Goal: Task Accomplishment & Management: Use online tool/utility

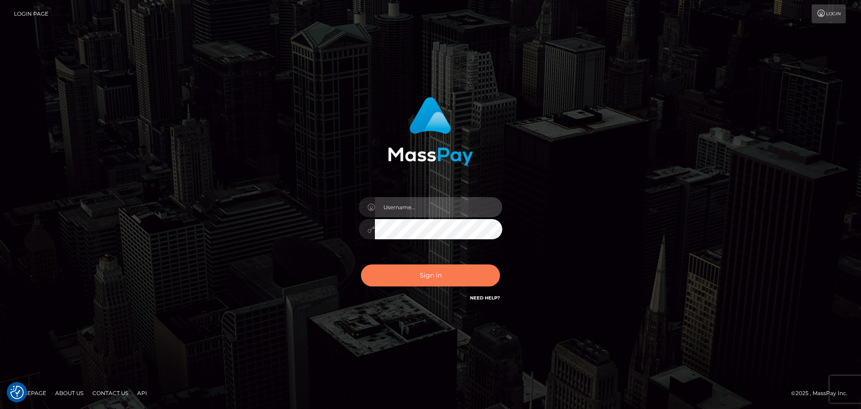
type input "[DOMAIN_NAME]"
click at [427, 279] on button "Sign in" at bounding box center [430, 275] width 139 height 22
type input "constantin.mp"
click at [438, 280] on button "Sign in" at bounding box center [430, 275] width 139 height 22
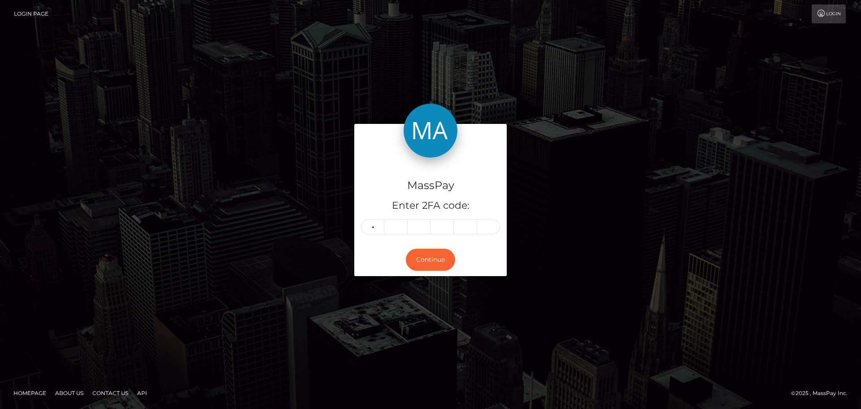
type input "9"
type input "0"
type input "6"
type input "1"
type input "6"
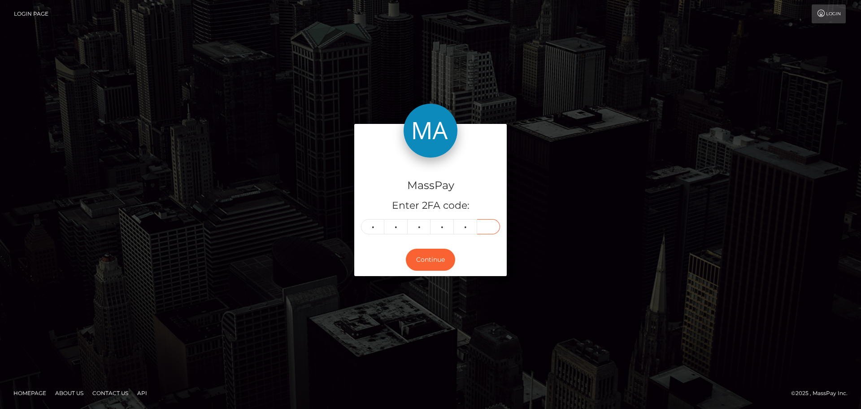
type input "4"
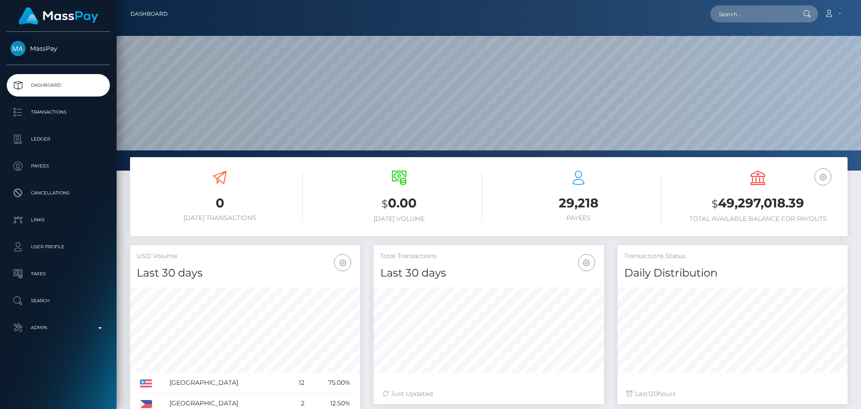
scroll to position [159, 230]
click at [83, 328] on p "Admin" at bounding box center [58, 327] width 96 height 13
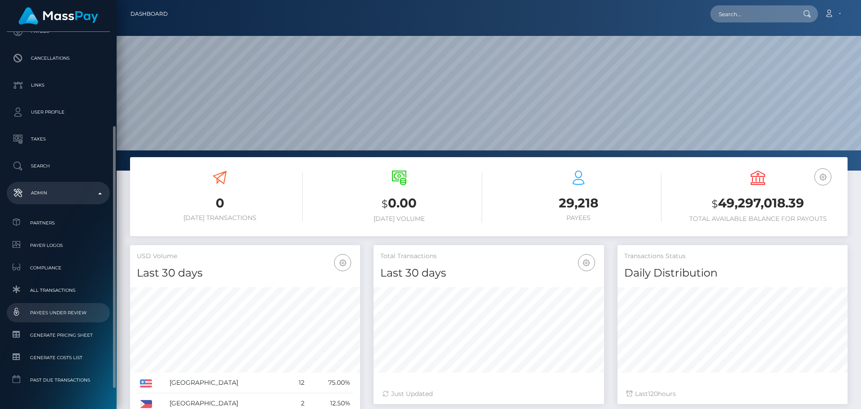
scroll to position [162, 0]
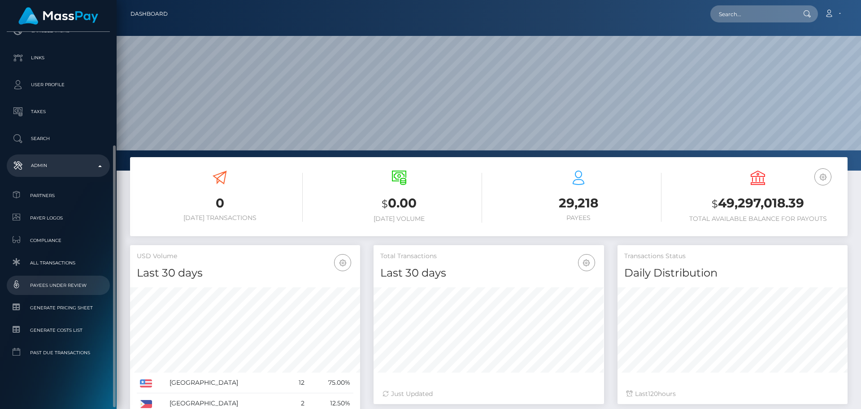
click at [63, 287] on span "Payees under Review" at bounding box center [58, 285] width 96 height 10
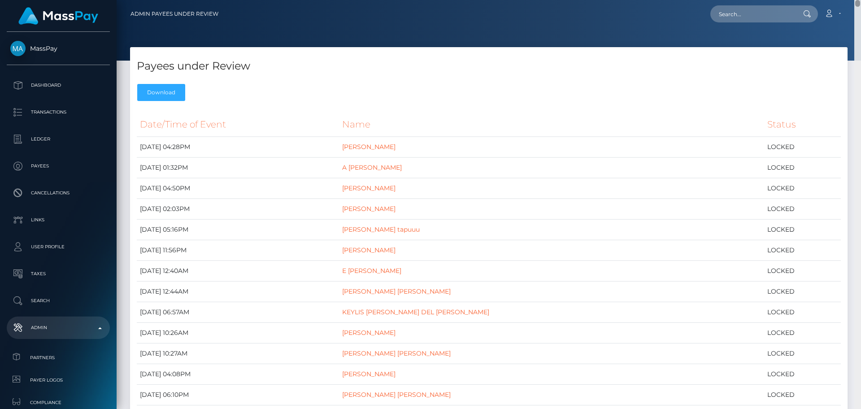
drag, startPoint x: 859, startPoint y: 90, endPoint x: 761, endPoint y: 0, distance: 133.9
click at [761, 0] on html "MassPay Dashboard Transactions Ledger Payees Cancellations Links" at bounding box center [430, 204] width 861 height 409
drag, startPoint x: 138, startPoint y: 63, endPoint x: 269, endPoint y: 63, distance: 130.5
click at [269, 63] on h4 "Payees under Review" at bounding box center [489, 66] width 704 height 16
copy h4 "Payees under Review"
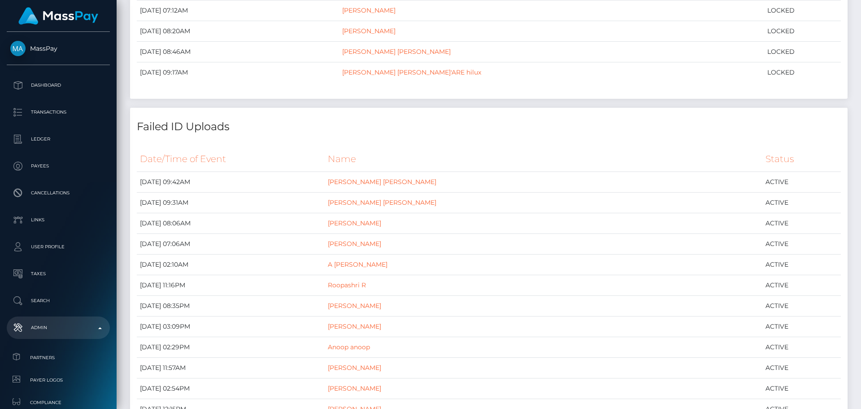
scroll to position [628, 0]
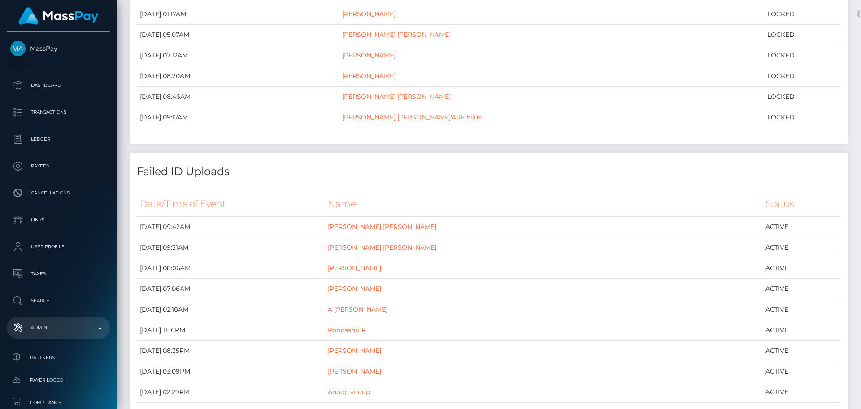
drag, startPoint x: 137, startPoint y: 168, endPoint x: 234, endPoint y: 172, distance: 97.4
click at [234, 172] on h4 "Failed ID Uploads" at bounding box center [489, 172] width 704 height 16
copy h4 "Failed ID Uploads"
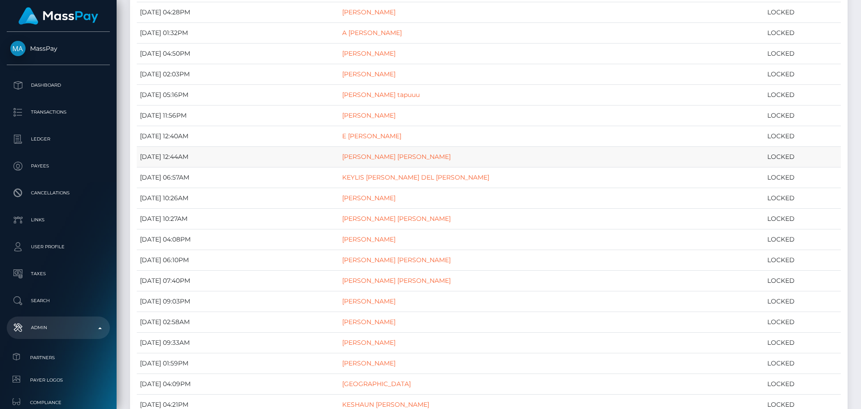
scroll to position [0, 0]
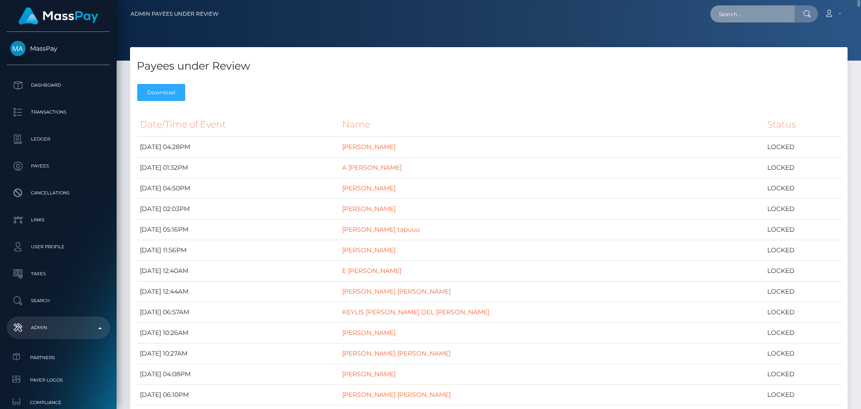
click at [766, 15] on input "text" at bounding box center [752, 13] width 84 height 17
paste input "model29805172"
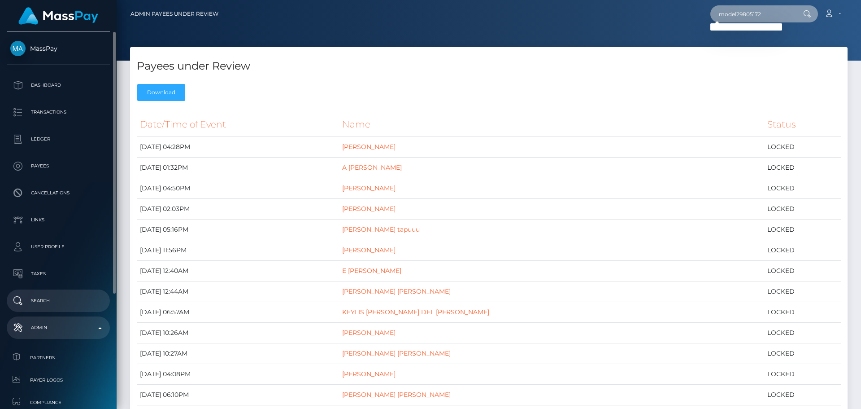
scroll to position [45, 0]
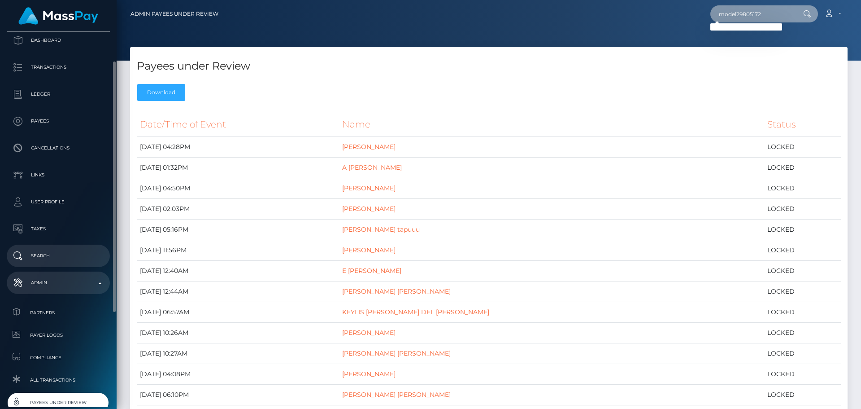
type input "model29805172"
click at [50, 259] on p "Search" at bounding box center [58, 255] width 96 height 13
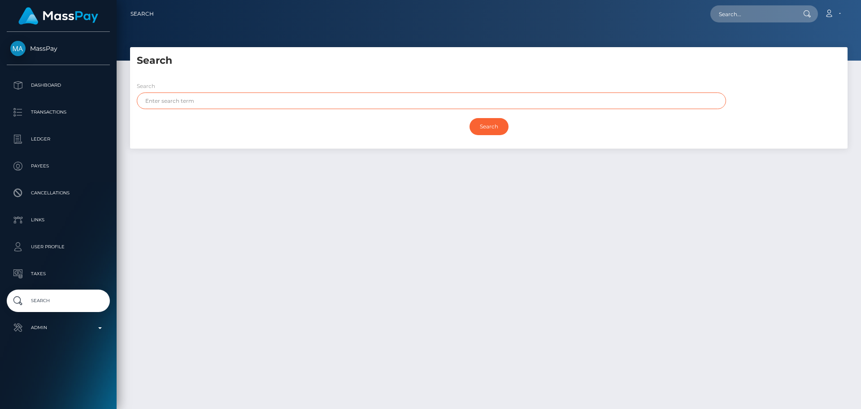
click at [296, 105] on input "text" at bounding box center [431, 100] width 589 height 17
paste input "ionita"
click at [490, 128] on input "Search" at bounding box center [488, 126] width 39 height 17
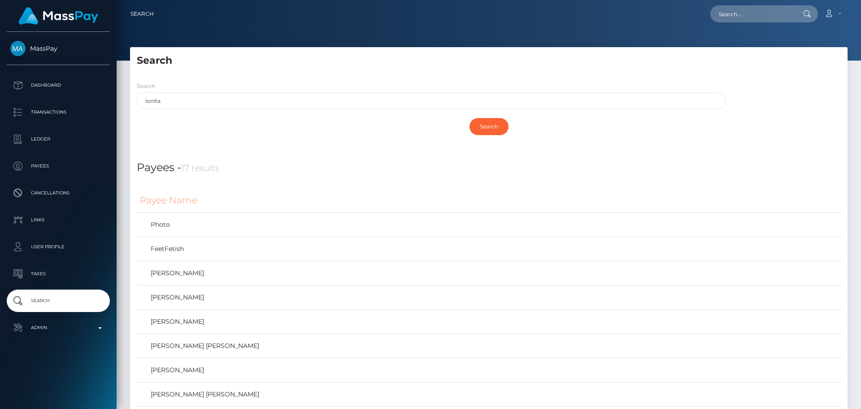
click at [431, 76] on div "Search ionita Search" at bounding box center [488, 111] width 717 height 74
click at [285, 100] on input "ionita" at bounding box center [431, 100] width 589 height 17
click at [486, 126] on input "Search" at bounding box center [488, 126] width 39 height 17
click at [405, 135] on div "Search" at bounding box center [489, 126] width 704 height 26
click at [185, 104] on input "[PERSON_NAME]" at bounding box center [431, 100] width 589 height 17
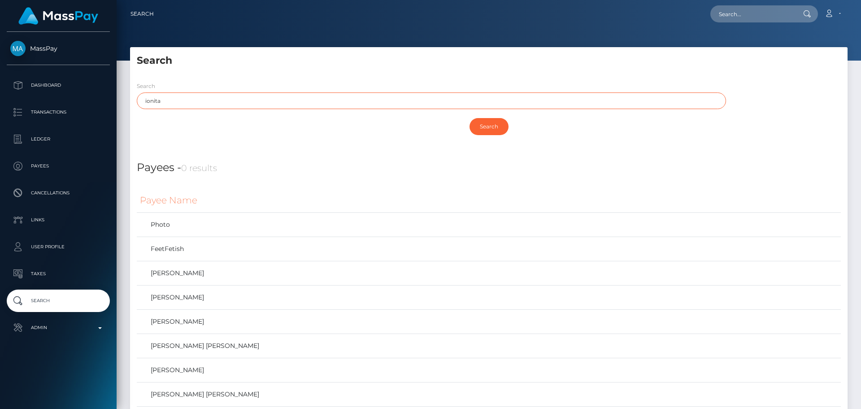
type input "ionita"
click at [401, 158] on div "Payees - 0 results" at bounding box center [488, 161] width 717 height 27
click at [488, 127] on input "Search" at bounding box center [488, 126] width 39 height 17
click at [291, 161] on h4 "Payees - 17 results" at bounding box center [489, 168] width 704 height 16
click at [775, 17] on input "text" at bounding box center [752, 13] width 84 height 17
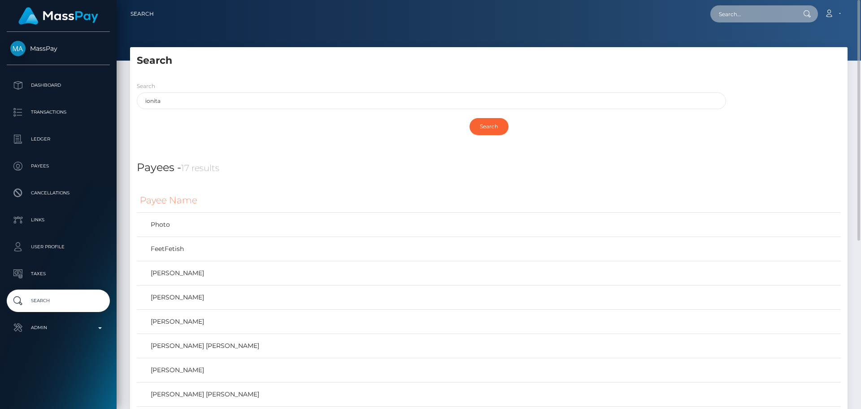
paste input "derekleroy"
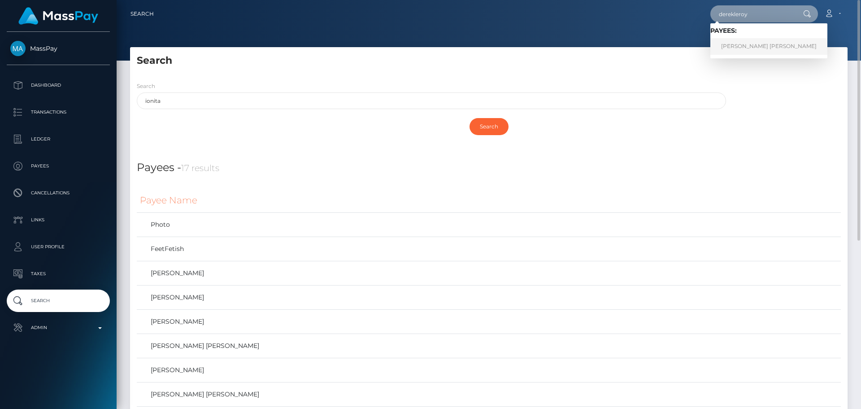
type input "derekleroy"
click at [750, 44] on link "Danne Frederik Cruz Le Roy" at bounding box center [768, 46] width 117 height 17
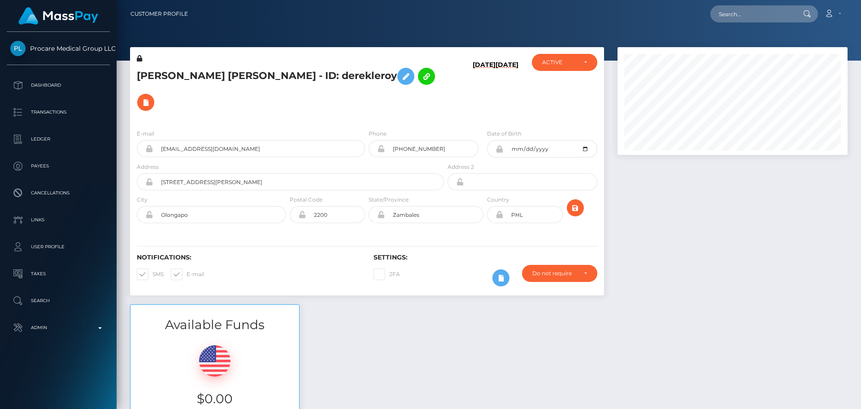
scroll to position [108, 230]
click at [473, 86] on h6 "04/06/23" at bounding box center [484, 89] width 23 height 57
click at [455, 88] on div "04/06/23 02/09/23" at bounding box center [485, 88] width 79 height 68
click at [456, 86] on div "04/06/23 02/09/23" at bounding box center [485, 88] width 79 height 68
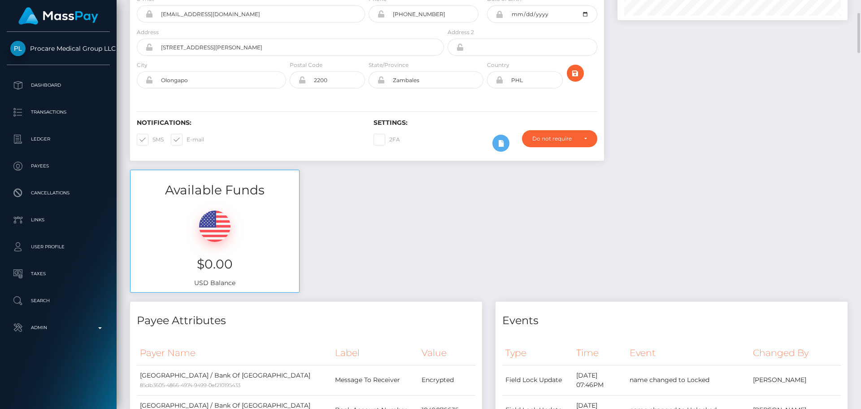
scroll to position [0, 0]
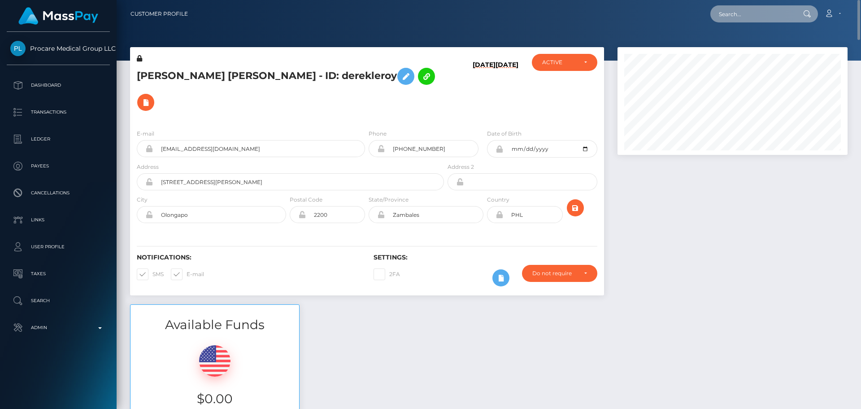
click at [751, 17] on input "text" at bounding box center [752, 13] width 84 height 17
paste input "afavors"
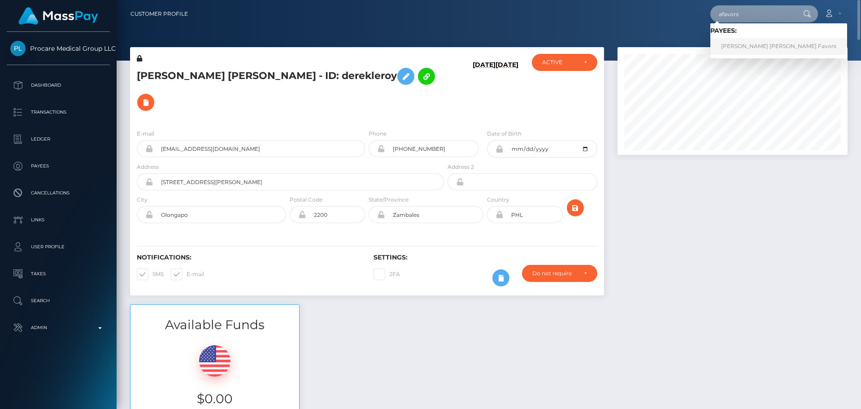
type input "afavors"
click at [738, 45] on link "Anthony Lawrence Javier Favors" at bounding box center [778, 46] width 137 height 17
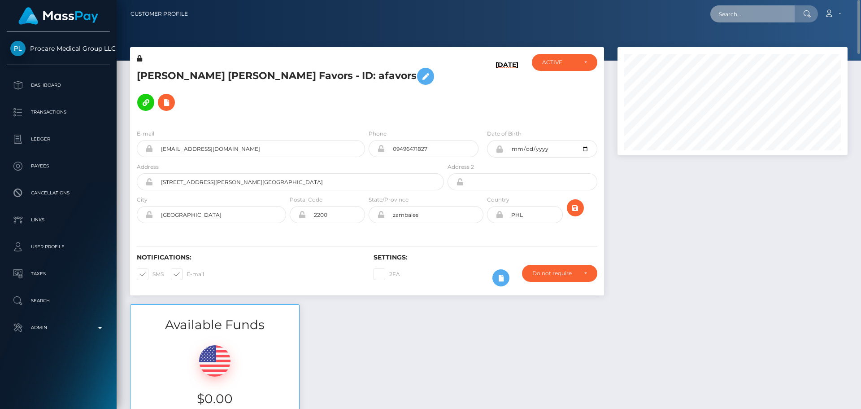
click at [764, 17] on input "text" at bounding box center [752, 13] width 84 height 17
paste input "spree-330767"
type input "spree-330767"
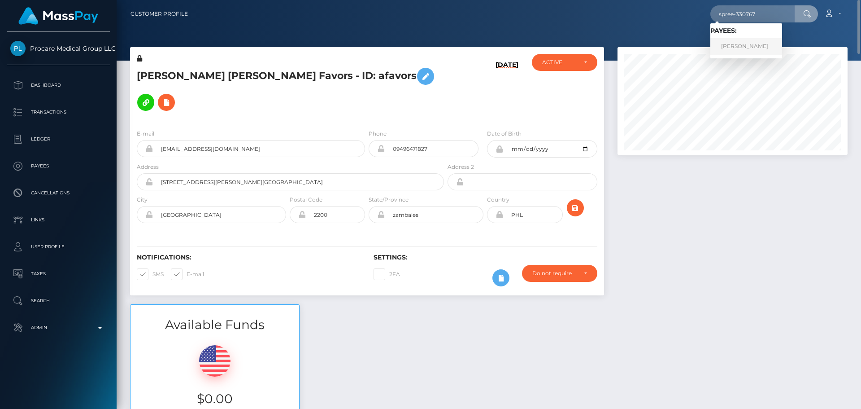
click at [735, 48] on link "SHERRY ANN ALSPAUGH" at bounding box center [746, 46] width 72 height 17
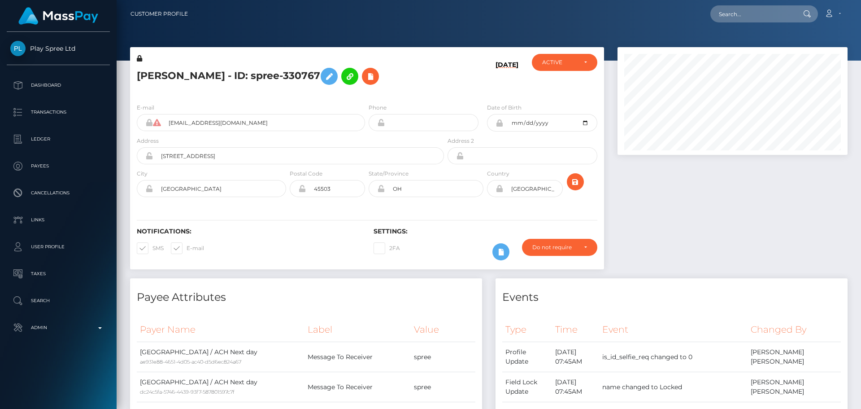
scroll to position [108, 230]
click at [330, 105] on div "E-mail [EMAIL_ADDRESS][DOMAIN_NAME]" at bounding box center [251, 117] width 228 height 28
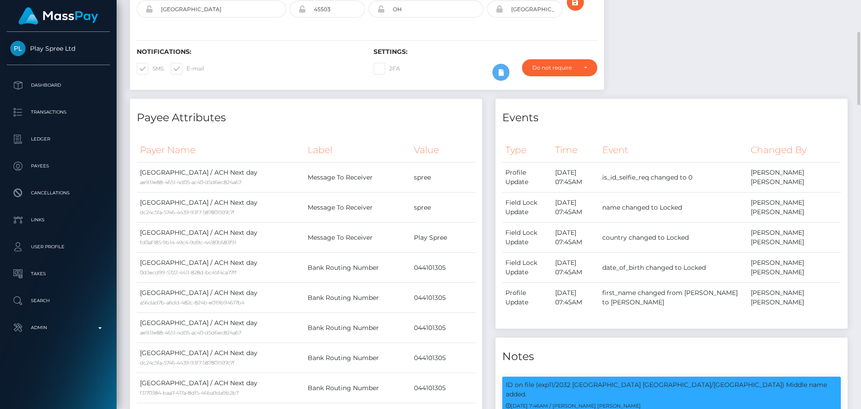
scroll to position [0, 0]
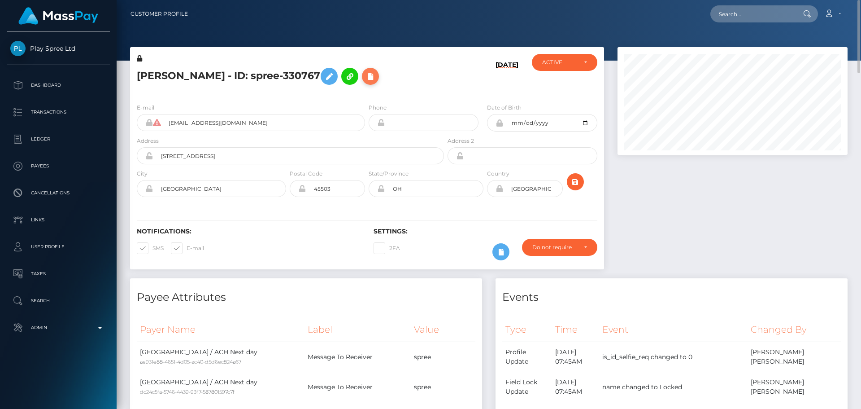
click at [376, 80] on icon at bounding box center [370, 76] width 11 height 11
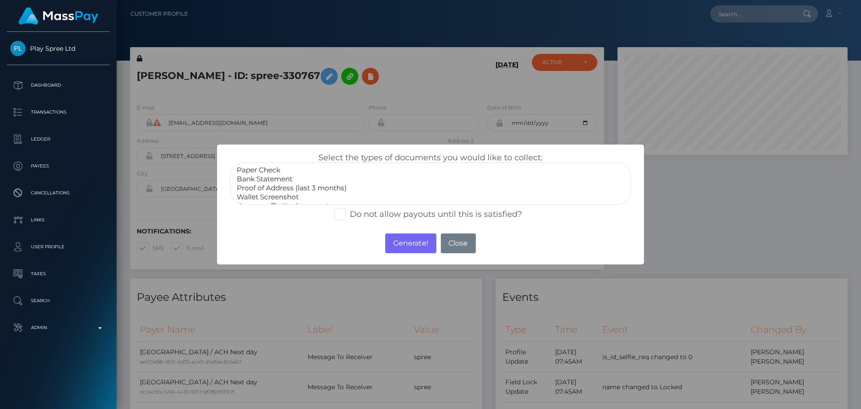
scroll to position [27, 0]
select select "Miscellaneous"
click at [267, 193] on option "Miscellaneous" at bounding box center [430, 196] width 389 height 9
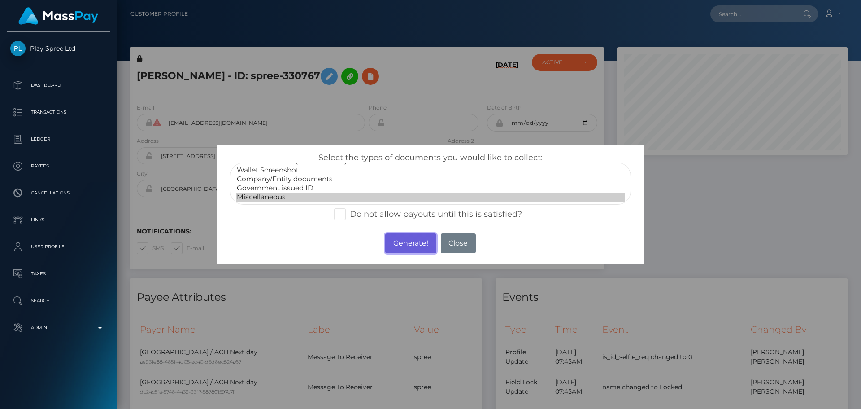
click at [404, 241] on button "Generate!" at bounding box center [410, 243] width 51 height 20
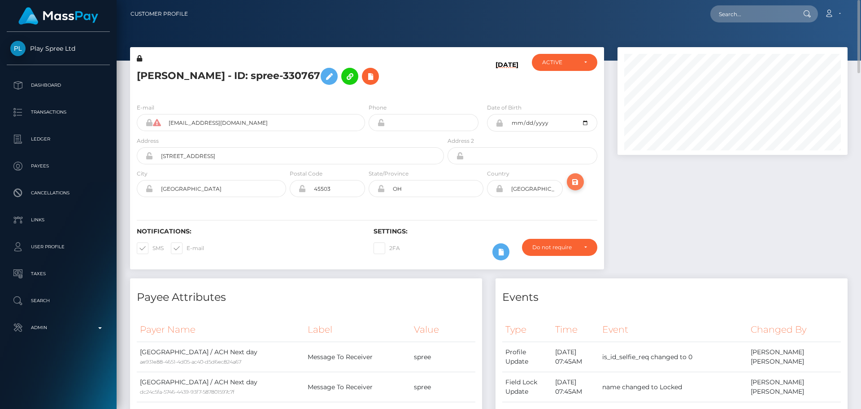
click at [576, 182] on icon "submit" at bounding box center [575, 181] width 11 height 11
click at [746, 11] on input "text" at bounding box center [752, 13] width 84 height 17
paste input "spree-707579"
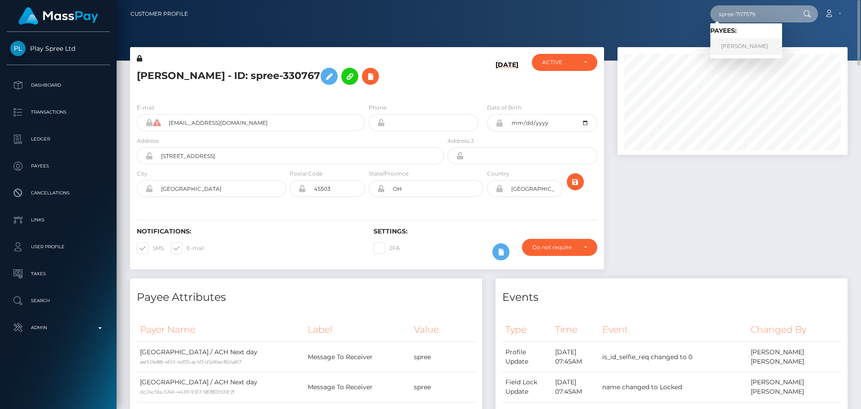
type input "spree-707579"
click at [733, 48] on link "MICHAEL SEMAJ AUSTIN" at bounding box center [746, 46] width 72 height 17
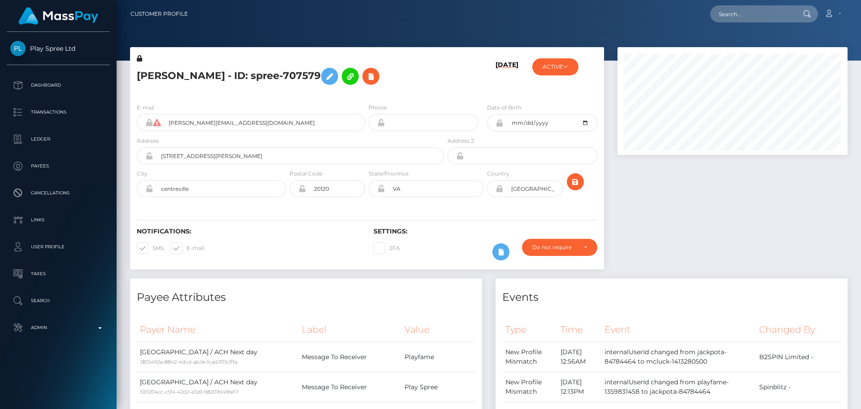
scroll to position [108, 230]
click at [286, 92] on div "[PERSON_NAME] - ID: spree-707579" at bounding box center [288, 75] width 316 height 42
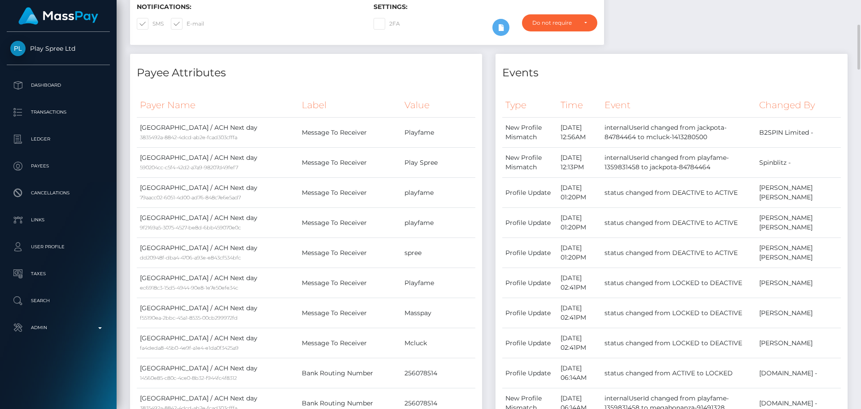
scroll to position [0, 0]
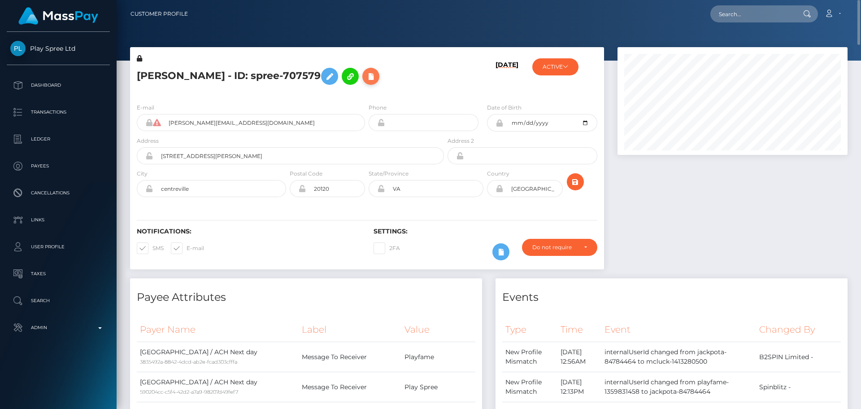
click at [379, 70] on button at bounding box center [370, 76] width 17 height 17
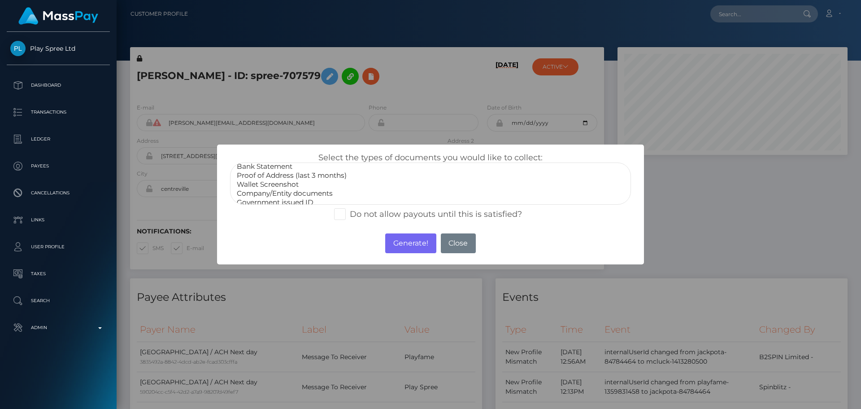
scroll to position [27, 0]
select select "Miscellaneous"
click at [271, 197] on option "Miscellaneous" at bounding box center [430, 196] width 389 height 9
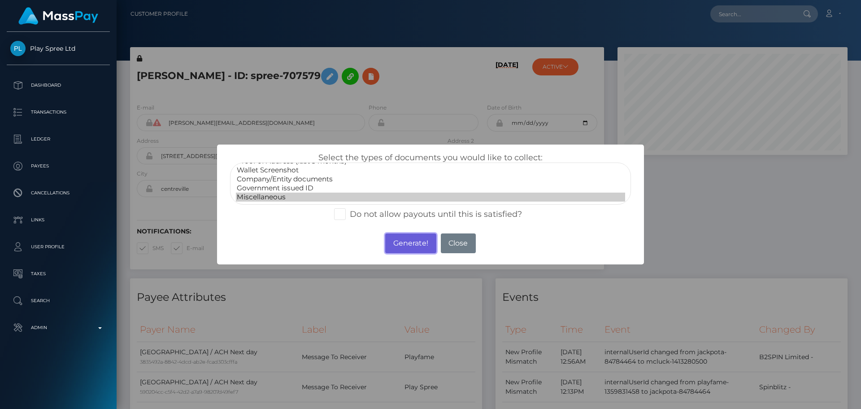
click at [394, 235] on button "Generate!" at bounding box center [410, 243] width 51 height 20
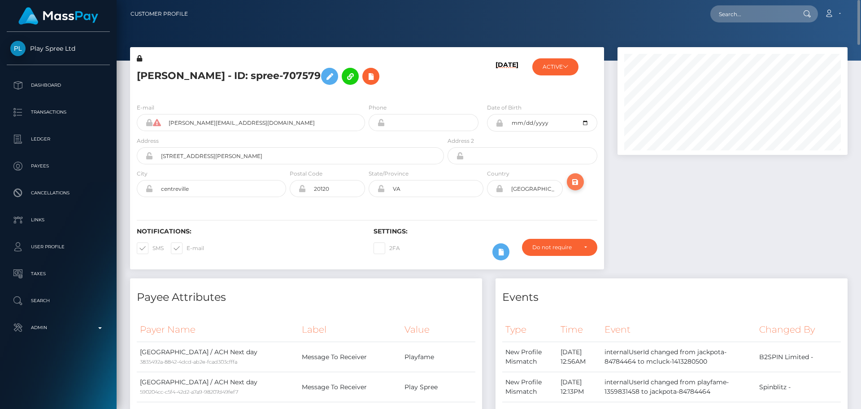
click at [570, 180] on icon "submit" at bounding box center [575, 181] width 11 height 11
click at [758, 13] on input "text" at bounding box center [752, 13] width 84 height 17
paste input "jackpota-138010855"
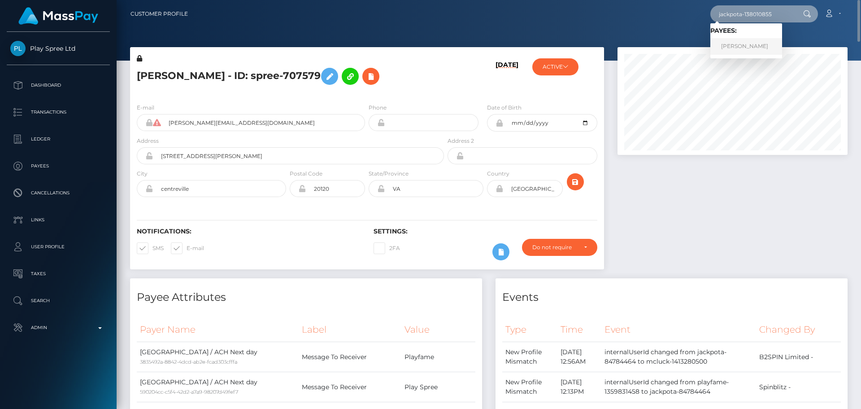
type input "jackpota-138010855"
click at [734, 48] on link "AMANDA ELAINE BOATMAN" at bounding box center [746, 46] width 72 height 17
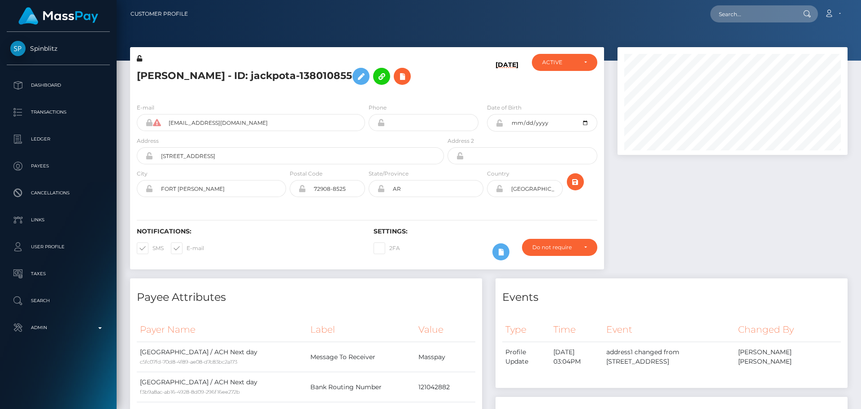
scroll to position [108, 230]
click at [367, 96] on div "AMANDA ELAINE BOATMAN - ID: jackpota-138010855" at bounding box center [288, 75] width 316 height 42
click at [369, 96] on div "AMANDA ELAINE BOATMAN - ID: jackpota-138010855" at bounding box center [288, 75] width 316 height 42
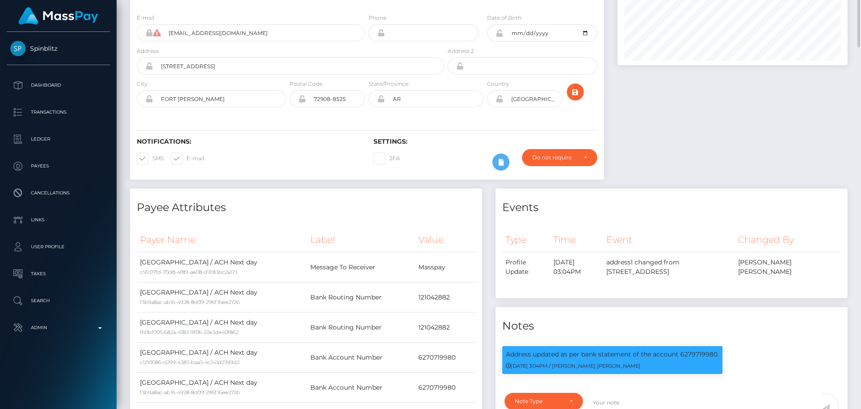
scroll to position [0, 0]
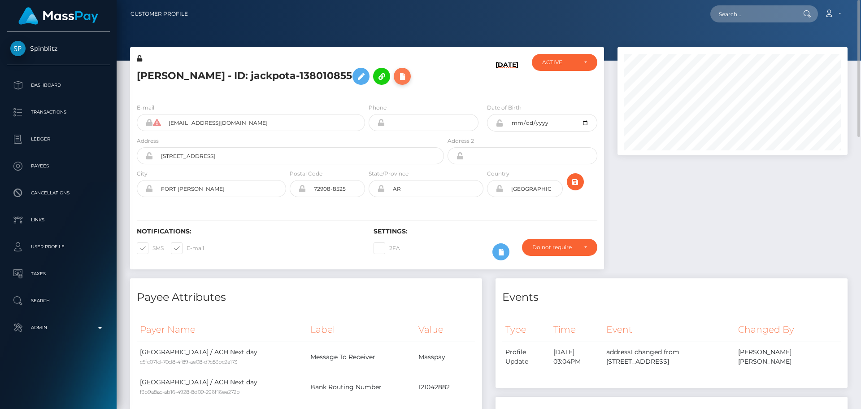
click at [397, 82] on icon at bounding box center [402, 76] width 11 height 11
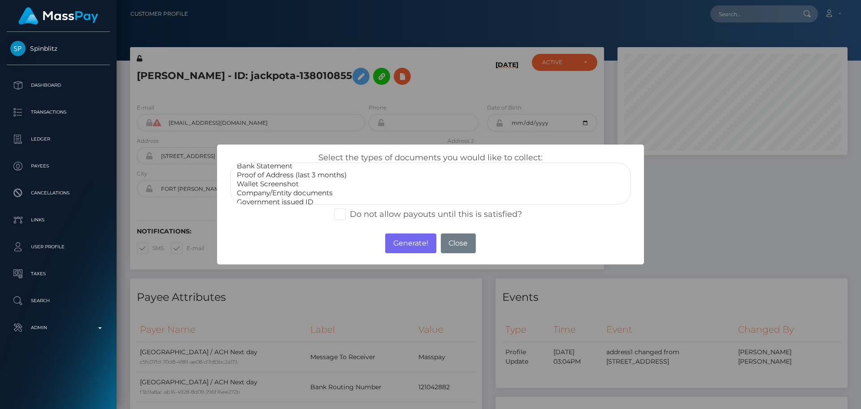
scroll to position [27, 0]
select select "Miscellaneous"
click at [276, 192] on option "Miscellaneous" at bounding box center [430, 196] width 389 height 9
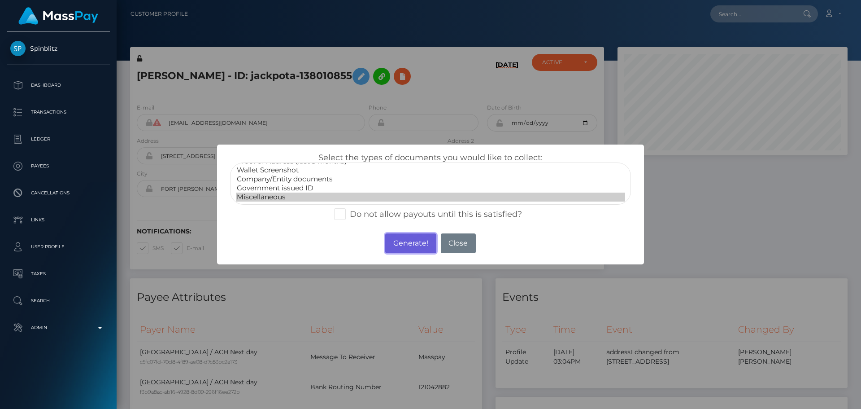
click at [400, 243] on button "Generate!" at bounding box center [410, 243] width 51 height 20
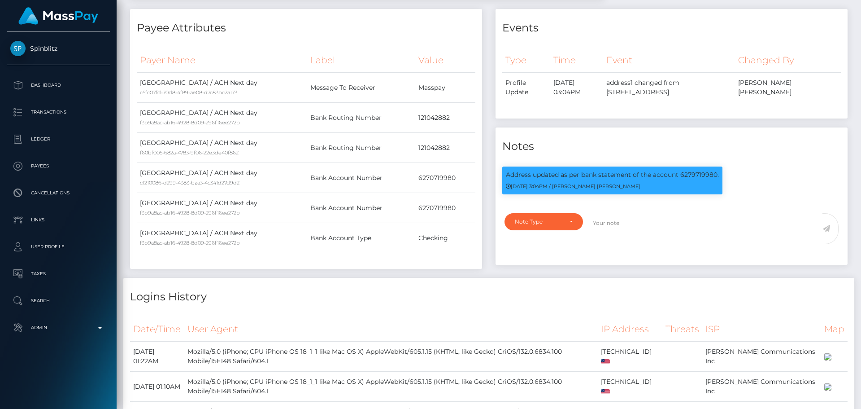
scroll to position [0, 0]
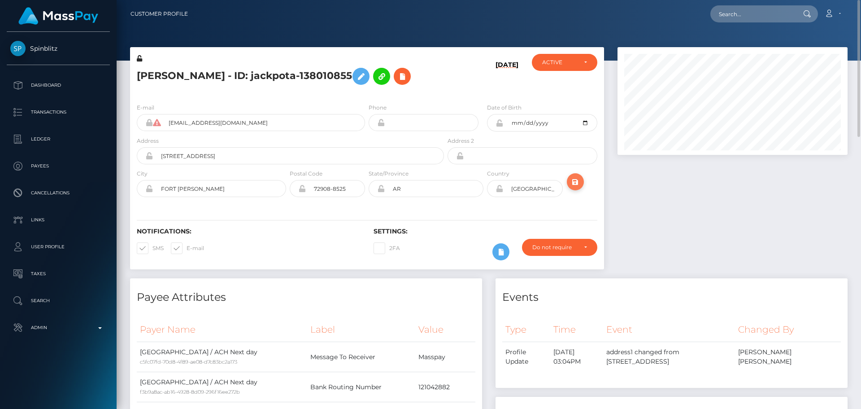
click at [577, 190] on button "submit" at bounding box center [575, 181] width 17 height 17
click at [499, 92] on h6 "05/24/25" at bounding box center [506, 76] width 23 height 31
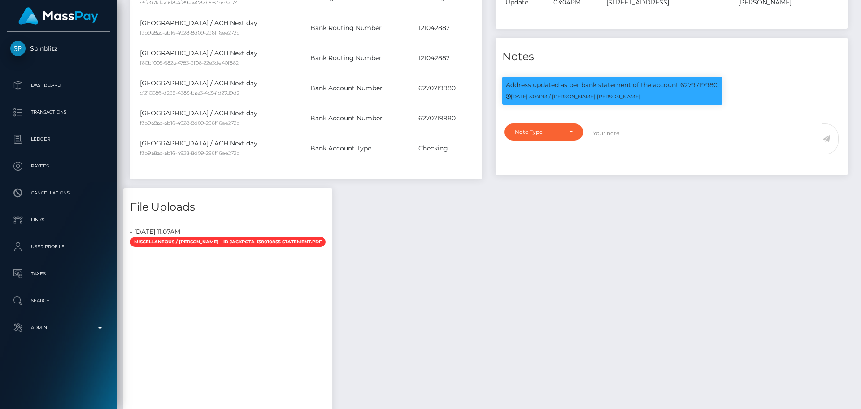
scroll to position [0, 0]
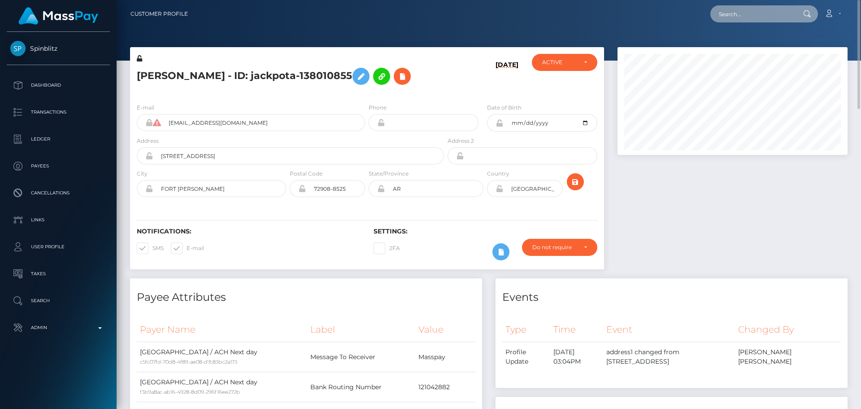
click at [758, 13] on input "text" at bounding box center [752, 13] width 84 height 17
paste input "1010672"
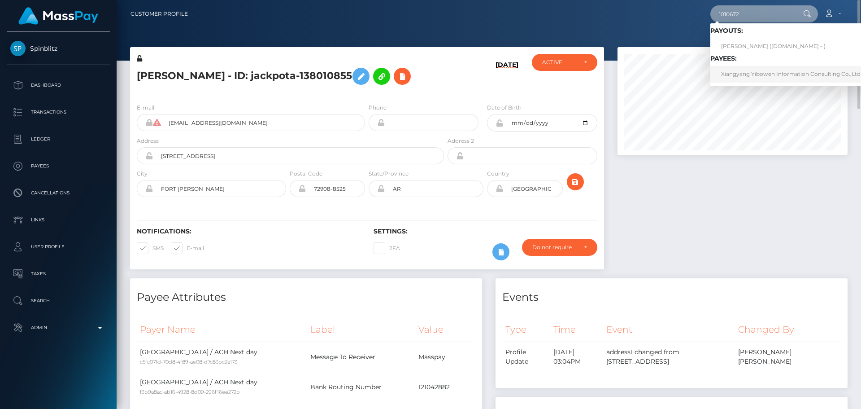
type input "1010672"
click at [745, 70] on link "Xiangyang Yibowen Information Consulting Co.,Ltd" at bounding box center [790, 74] width 161 height 17
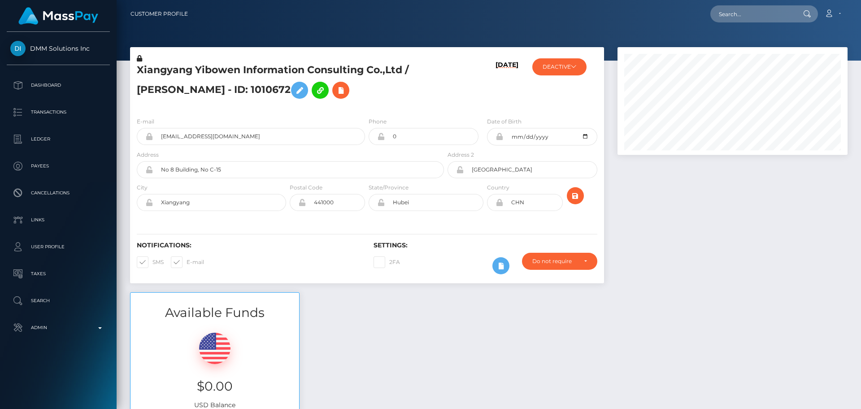
scroll to position [108, 230]
click at [368, 93] on h5 "Xiangyang Yibowen Information Consulting Co.,Ltd / [PERSON_NAME] - ID: 1010672" at bounding box center [288, 83] width 302 height 40
click at [337, 93] on h5 "Xiangyang Yibowen Information Consulting Co.,Ltd / [PERSON_NAME] - ID: 1010672" at bounding box center [288, 83] width 302 height 40
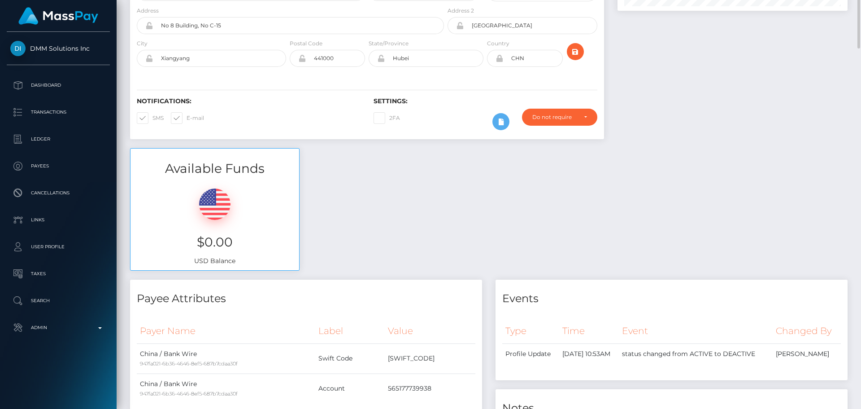
scroll to position [0, 0]
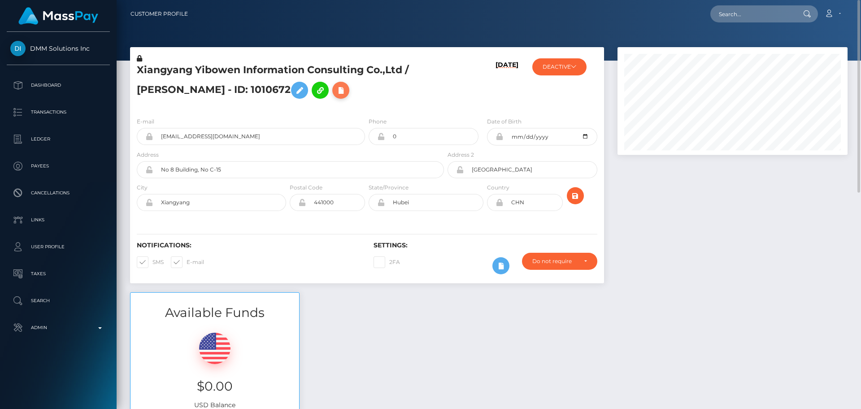
click at [335, 94] on icon at bounding box center [340, 90] width 11 height 11
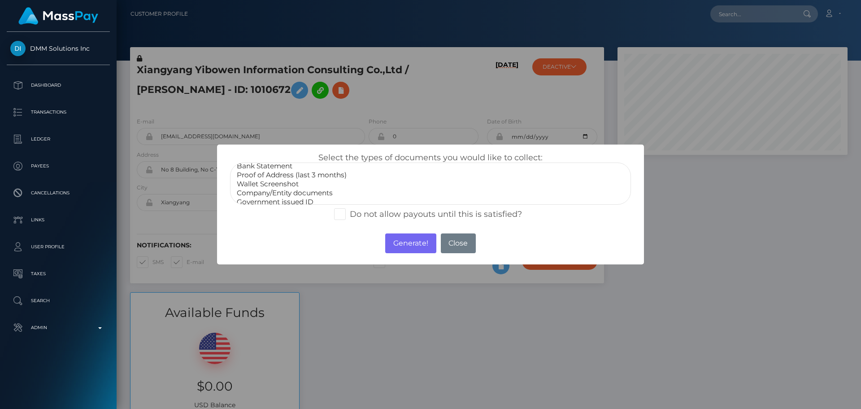
scroll to position [27, 0]
select select "Miscellaneous"
click at [265, 194] on option "Miscellaneous" at bounding box center [430, 196] width 389 height 9
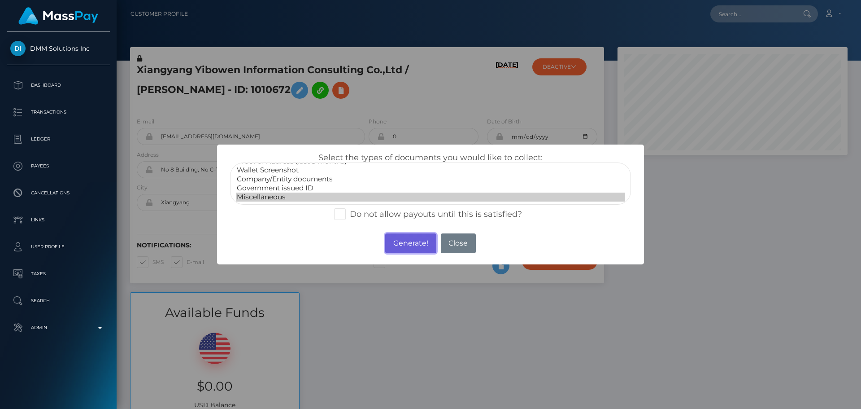
click at [407, 245] on button "Generate!" at bounding box center [410, 243] width 51 height 20
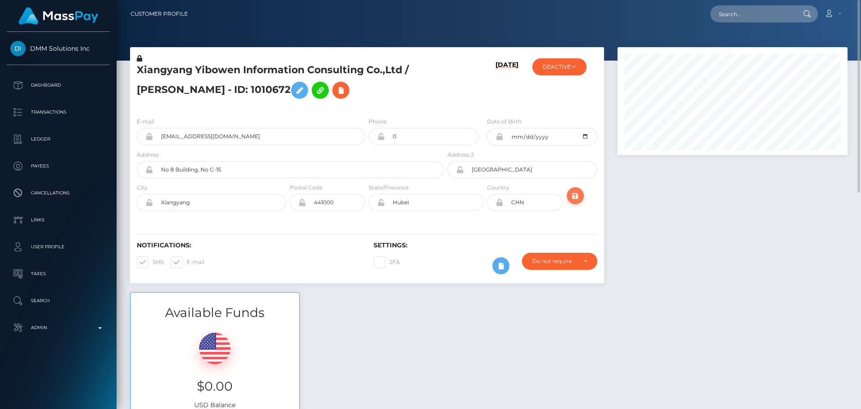
click at [571, 195] on icon "submit" at bounding box center [575, 195] width 11 height 11
click at [755, 18] on input "text" at bounding box center [752, 13] width 84 height 17
paste input "291539"
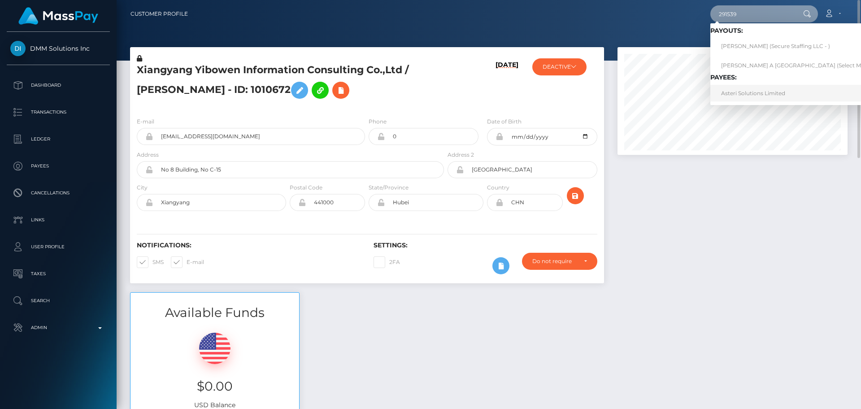
type input "291539"
click at [745, 96] on link "Asteri Solutions Limited" at bounding box center [805, 93] width 191 height 17
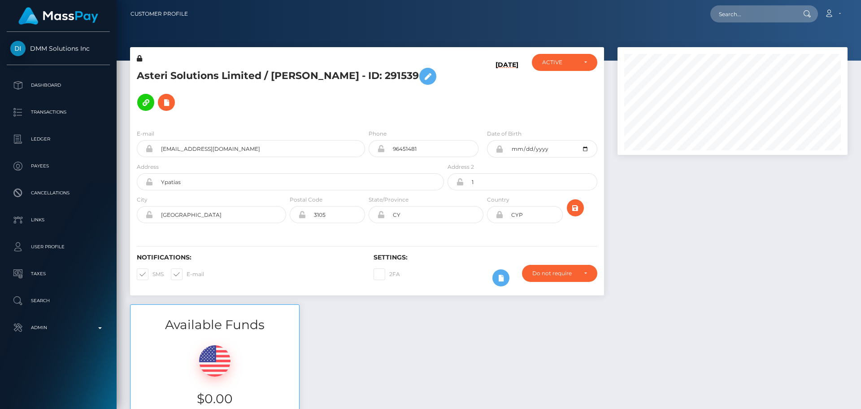
click at [345, 113] on h5 "Asteri Solutions Limited / [PERSON_NAME] - ID: 291539" at bounding box center [288, 89] width 302 height 52
click at [347, 113] on h5 "Asteri Solutions Limited / [PERSON_NAME] - ID: 291539" at bounding box center [288, 89] width 302 height 52
click at [161, 107] on icon at bounding box center [166, 102] width 11 height 11
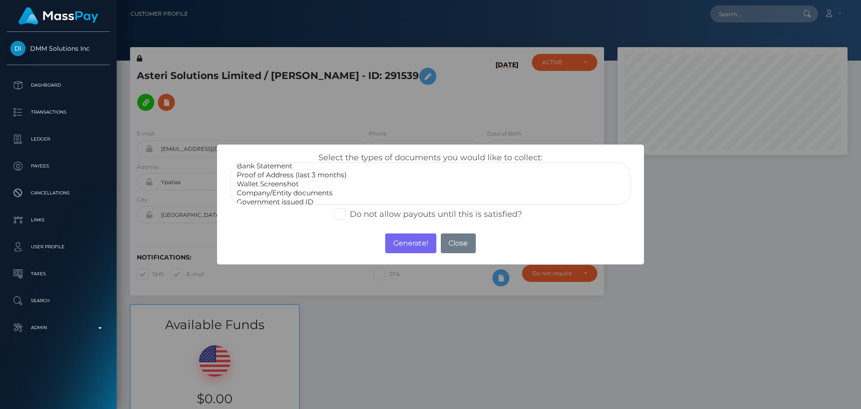
scroll to position [27, 0]
select select "Miscellaneous"
click at [276, 198] on option "Miscellaneous" at bounding box center [430, 196] width 389 height 9
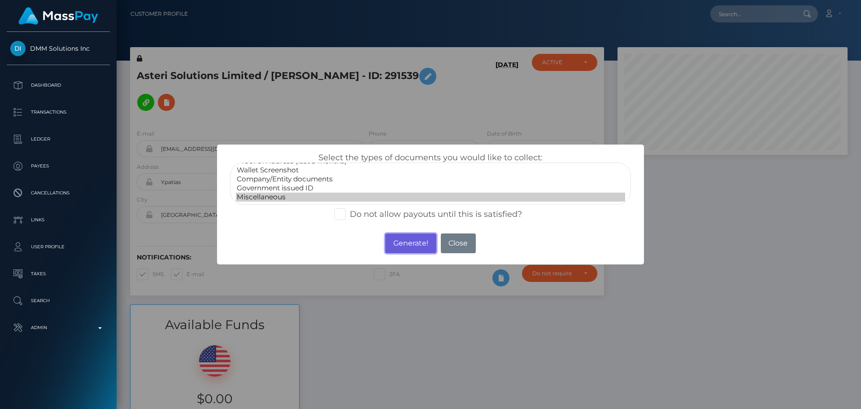
click at [412, 237] on button "Generate!" at bounding box center [410, 243] width 51 height 20
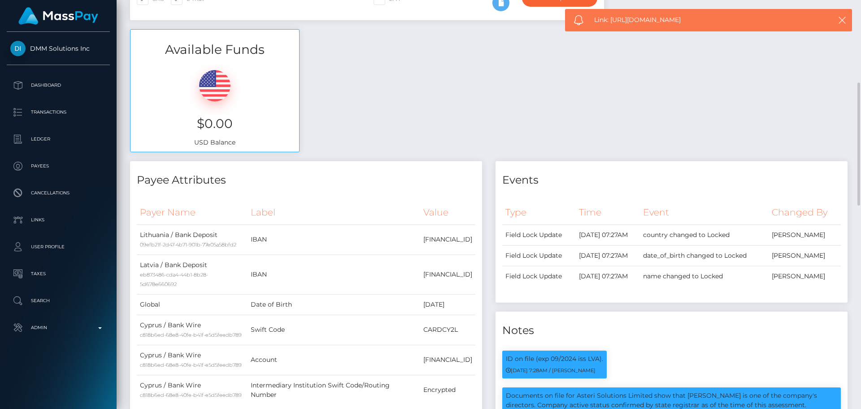
scroll to position [0, 0]
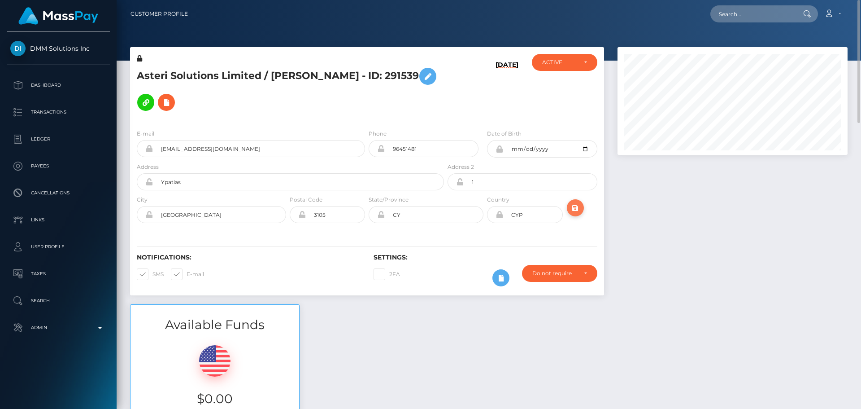
click at [578, 205] on icon "submit" at bounding box center [575, 207] width 11 height 11
click at [740, 9] on input "text" at bounding box center [752, 13] width 84 height 17
paste input "1011044"
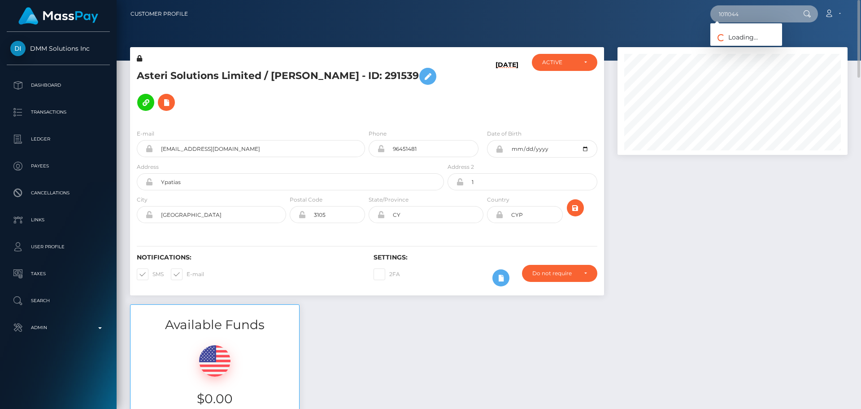
type input "1011044"
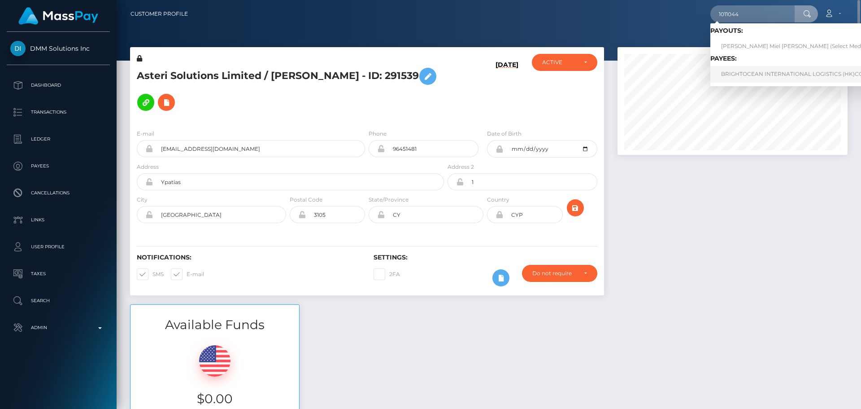
click at [731, 77] on link "BRIGHTOCEAN INTERNATIONAL LOGISTICS (HK)CO., LIMITED" at bounding box center [805, 74] width 191 height 17
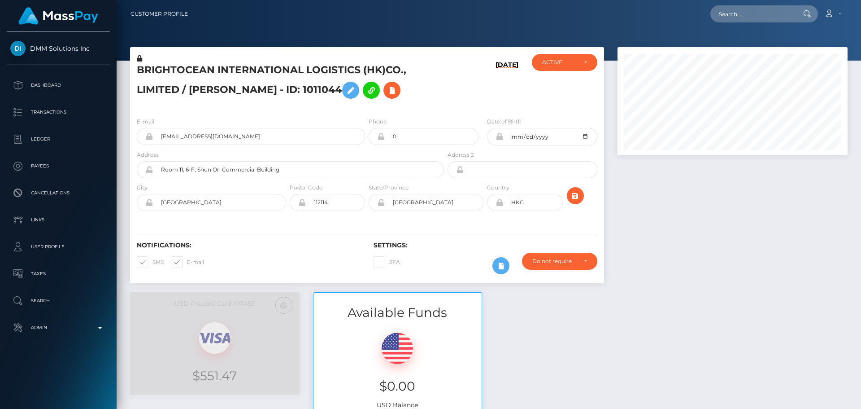
scroll to position [108, 230]
click at [408, 109] on div "BRIGHTOCEAN INTERNATIONAL LOGISTICS (HK)CO., LIMITED / Yu Wuyang - ID: 1011044" at bounding box center [288, 82] width 316 height 56
click at [387, 93] on icon at bounding box center [392, 90] width 11 height 11
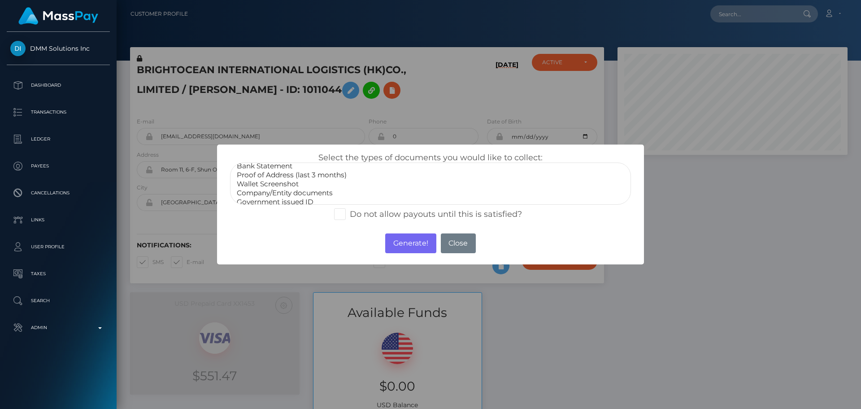
scroll to position [27, 0]
select select "Miscellaneous"
click at [269, 196] on option "Miscellaneous" at bounding box center [430, 196] width 389 height 9
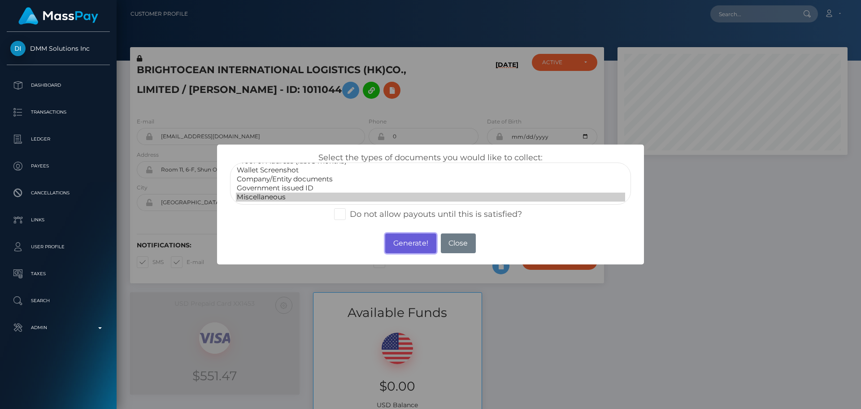
click at [406, 243] on button "Generate!" at bounding box center [410, 243] width 51 height 20
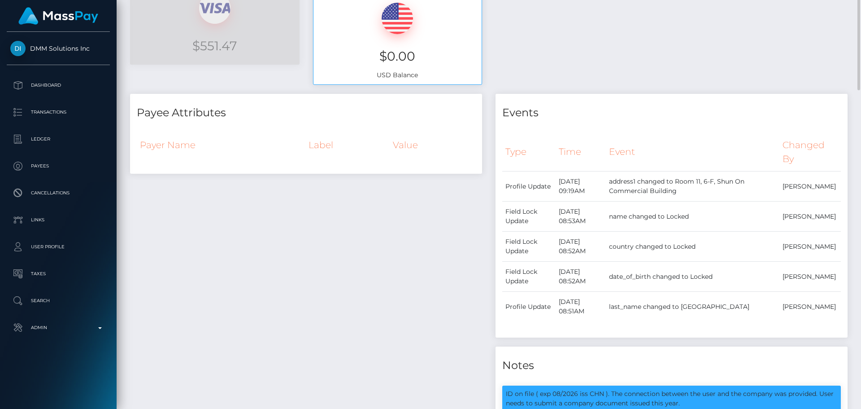
scroll to position [0, 0]
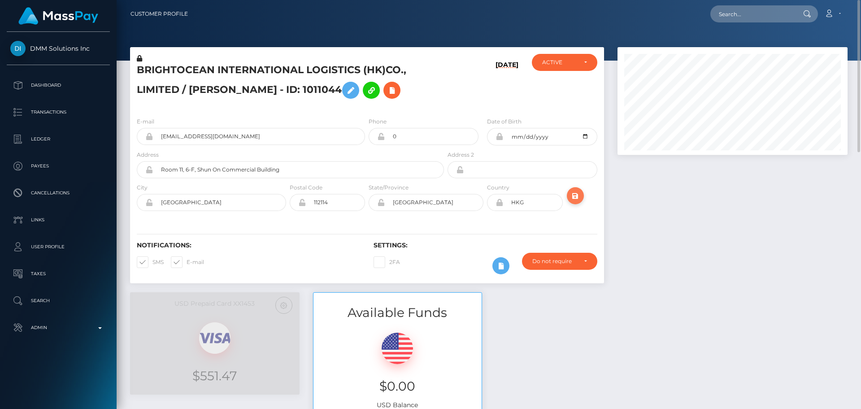
click at [567, 193] on button "submit" at bounding box center [575, 195] width 17 height 17
click at [416, 91] on h5 "BRIGHTOCEAN INTERNATIONAL LOGISTICS (HK)CO., LIMITED / Yu Wuyang - ID: 1011044" at bounding box center [288, 83] width 302 height 40
click at [759, 9] on input "text" at bounding box center [752, 13] width 84 height 17
paste input "[PERSON_NAME][EMAIL_ADDRESS][DOMAIN_NAME]"
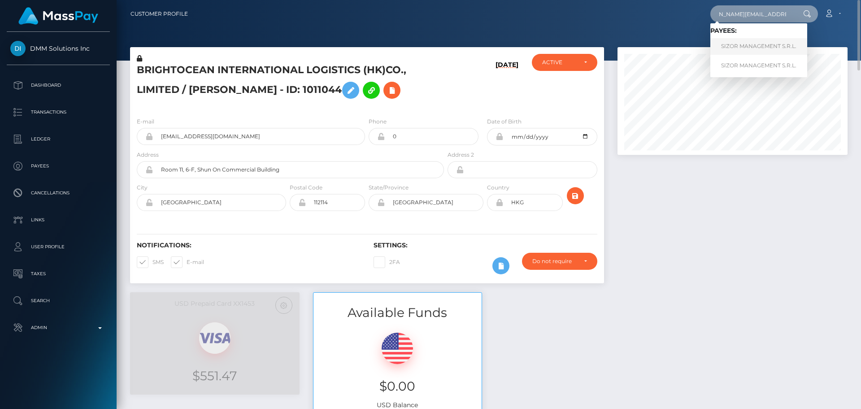
type input "[PERSON_NAME][EMAIL_ADDRESS][DOMAIN_NAME]"
click at [748, 46] on link "SIZOR MANAGEMENT S.R.L." at bounding box center [758, 46] width 97 height 17
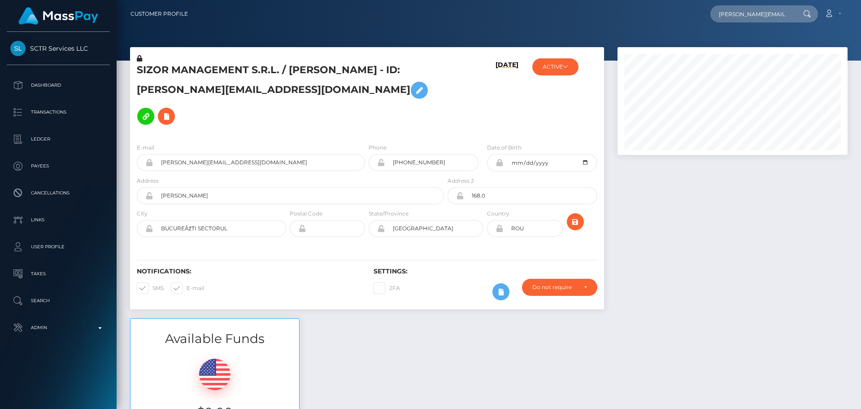
scroll to position [0, 21]
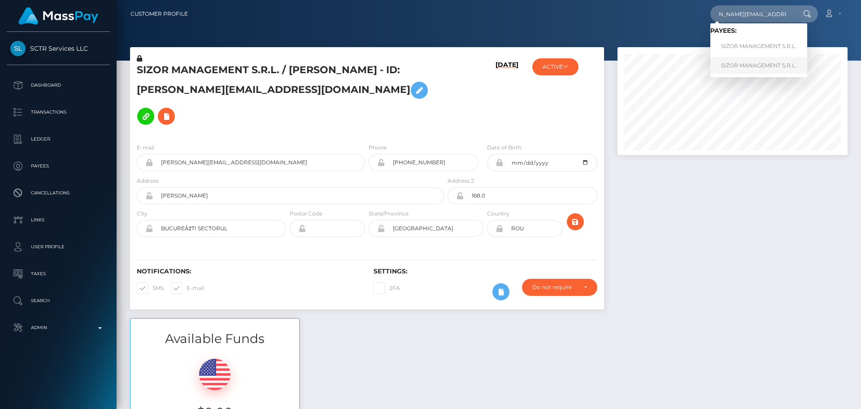
type input "[PERSON_NAME][EMAIL_ADDRESS][DOMAIN_NAME]"
click at [734, 69] on link "SIZOR MANAGEMENT S.R.L." at bounding box center [758, 65] width 97 height 17
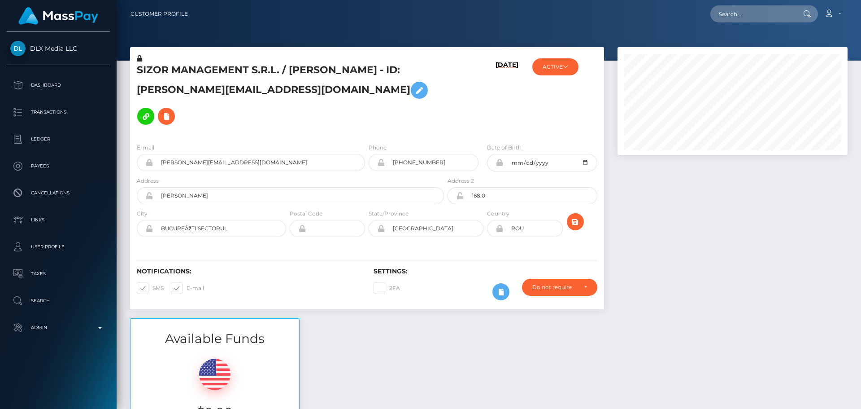
scroll to position [108, 230]
click at [381, 96] on h5 "SIZOR MANAGEMENT S.R.L. / [PERSON_NAME] - ID: [PERSON_NAME][EMAIL_ADDRESS][DOMA…" at bounding box center [288, 96] width 302 height 66
click at [393, 97] on h5 "SIZOR MANAGEMENT S.R.L. / [PERSON_NAME] - ID: [PERSON_NAME][EMAIL_ADDRESS][DOMA…" at bounding box center [288, 96] width 302 height 66
click at [387, 91] on h5 "SIZOR MANAGEMENT S.R.L. / [PERSON_NAME] - ID: [PERSON_NAME][EMAIL_ADDRESS][DOMA…" at bounding box center [288, 96] width 302 height 66
click at [172, 111] on icon at bounding box center [166, 116] width 11 height 11
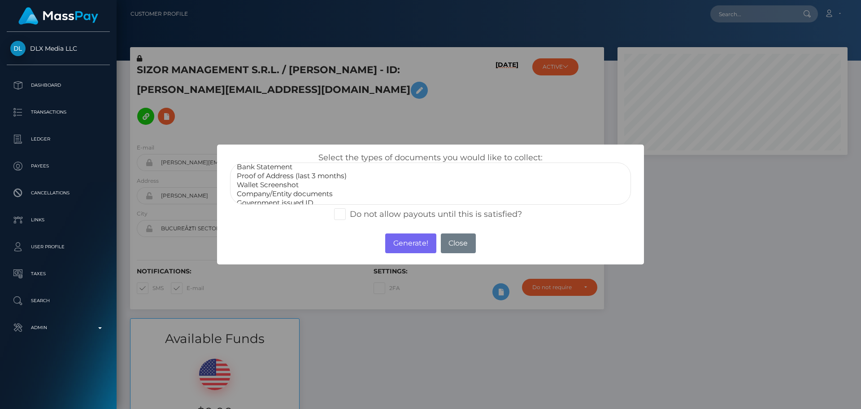
scroll to position [27, 0]
select select "Miscellaneous"
click at [265, 195] on option "Miscellaneous" at bounding box center [430, 196] width 389 height 9
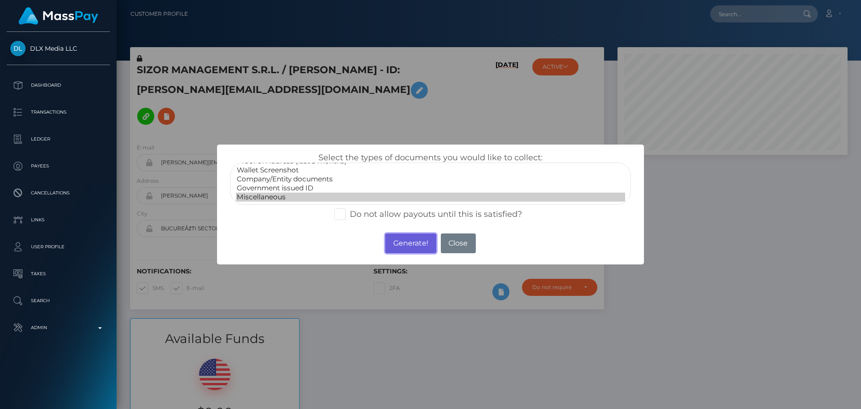
click at [404, 239] on button "Generate!" at bounding box center [410, 243] width 51 height 20
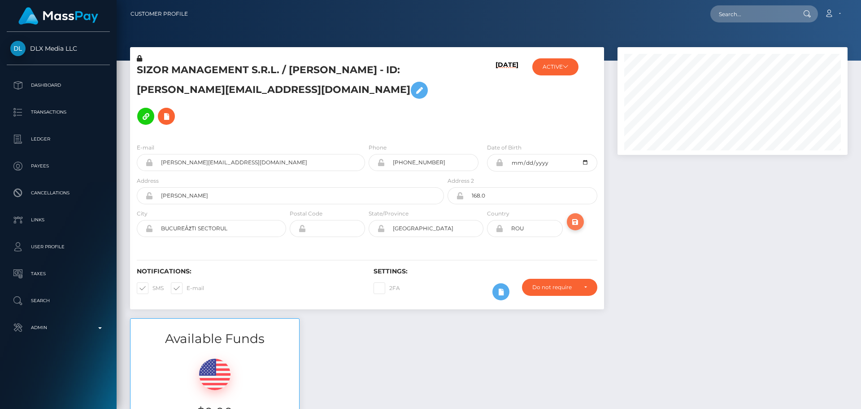
click at [578, 216] on icon "submit" at bounding box center [575, 221] width 11 height 11
click at [582, 213] on button "submit" at bounding box center [575, 221] width 17 height 17
click at [566, 62] on button "ACTIVE" at bounding box center [555, 66] width 46 height 17
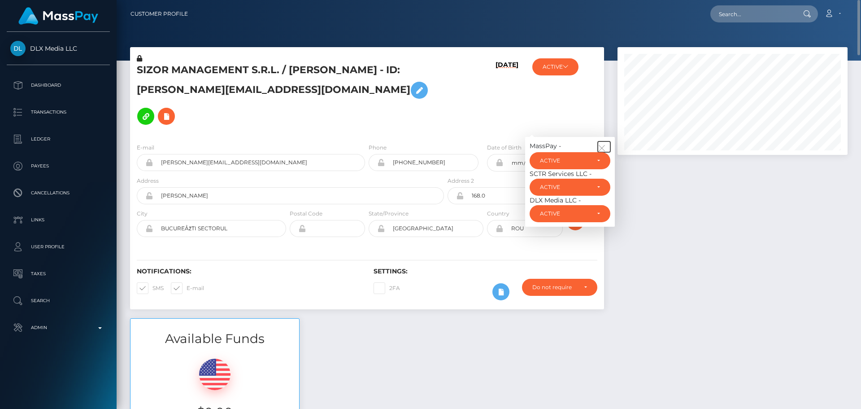
click at [604, 141] on button "button" at bounding box center [604, 146] width 13 height 11
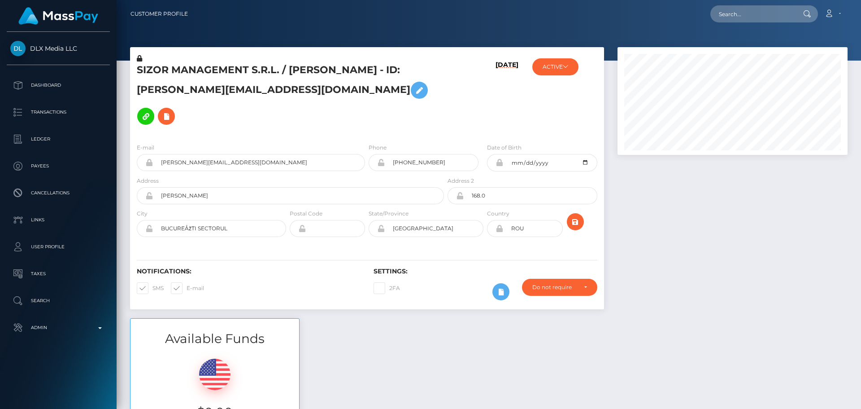
scroll to position [108, 230]
click at [762, 13] on input "text" at bounding box center [752, 13] width 84 height 17
paste input "[EMAIL_ADDRESS][DOMAIN_NAME]"
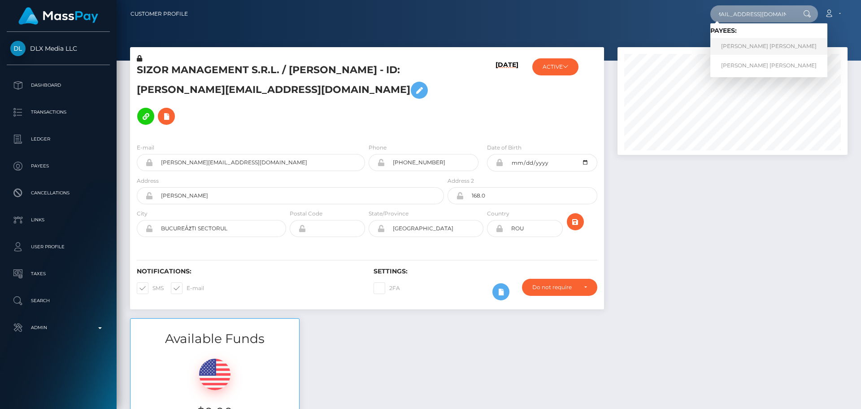
type input "[EMAIL_ADDRESS][DOMAIN_NAME]"
click at [743, 44] on link "Daniel Morris Bessant" at bounding box center [768, 46] width 117 height 17
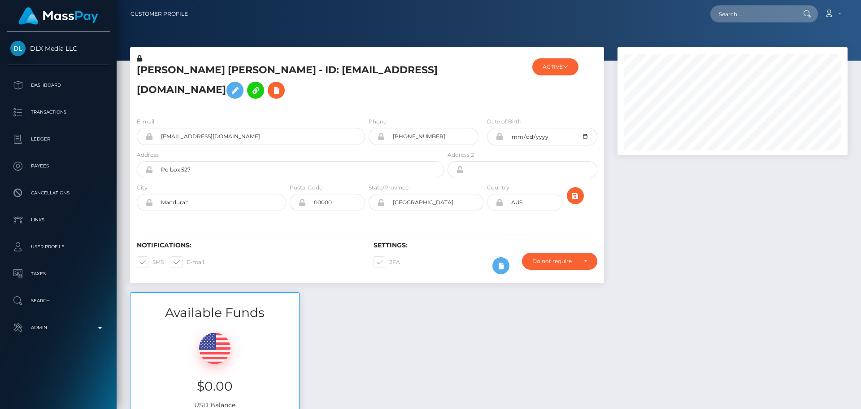
scroll to position [108, 230]
click at [268, 99] on button at bounding box center [276, 90] width 17 height 17
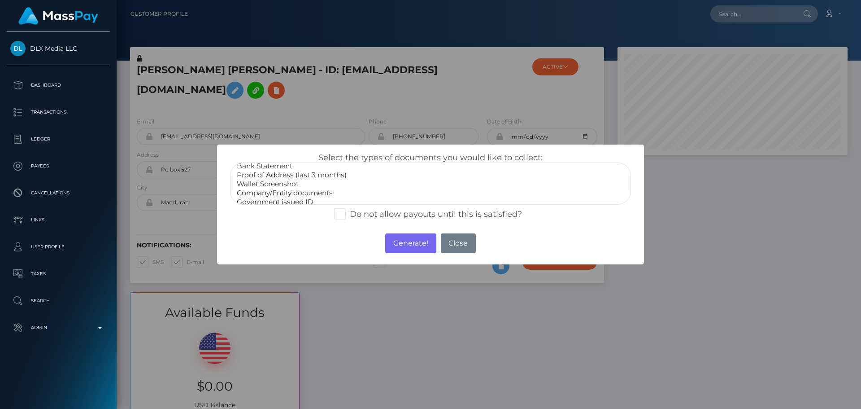
scroll to position [27, 0]
drag, startPoint x: 281, startPoint y: 197, endPoint x: 299, endPoint y: 209, distance: 21.5
select select "Miscellaneous"
click at [280, 197] on option "Miscellaneous" at bounding box center [430, 196] width 389 height 9
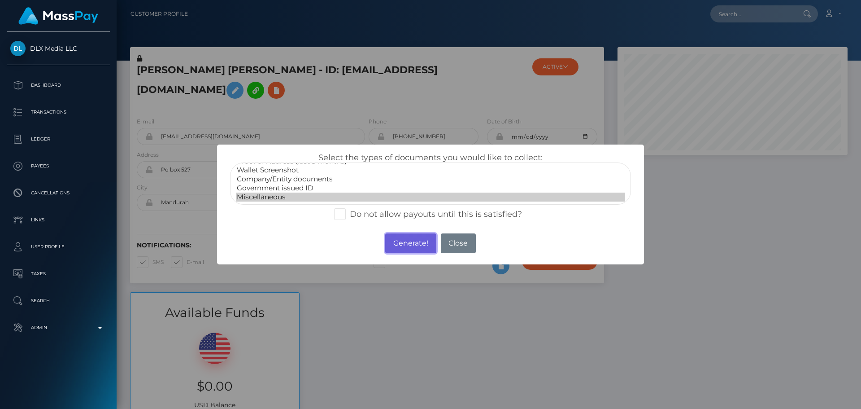
click at [417, 244] on button "Generate!" at bounding box center [410, 243] width 51 height 20
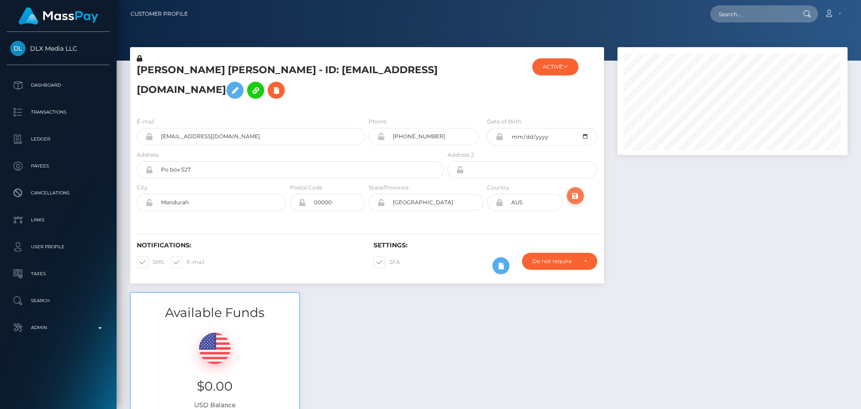
click at [579, 201] on icon "submit" at bounding box center [575, 195] width 11 height 11
